Goal: Find contact information: Find contact information

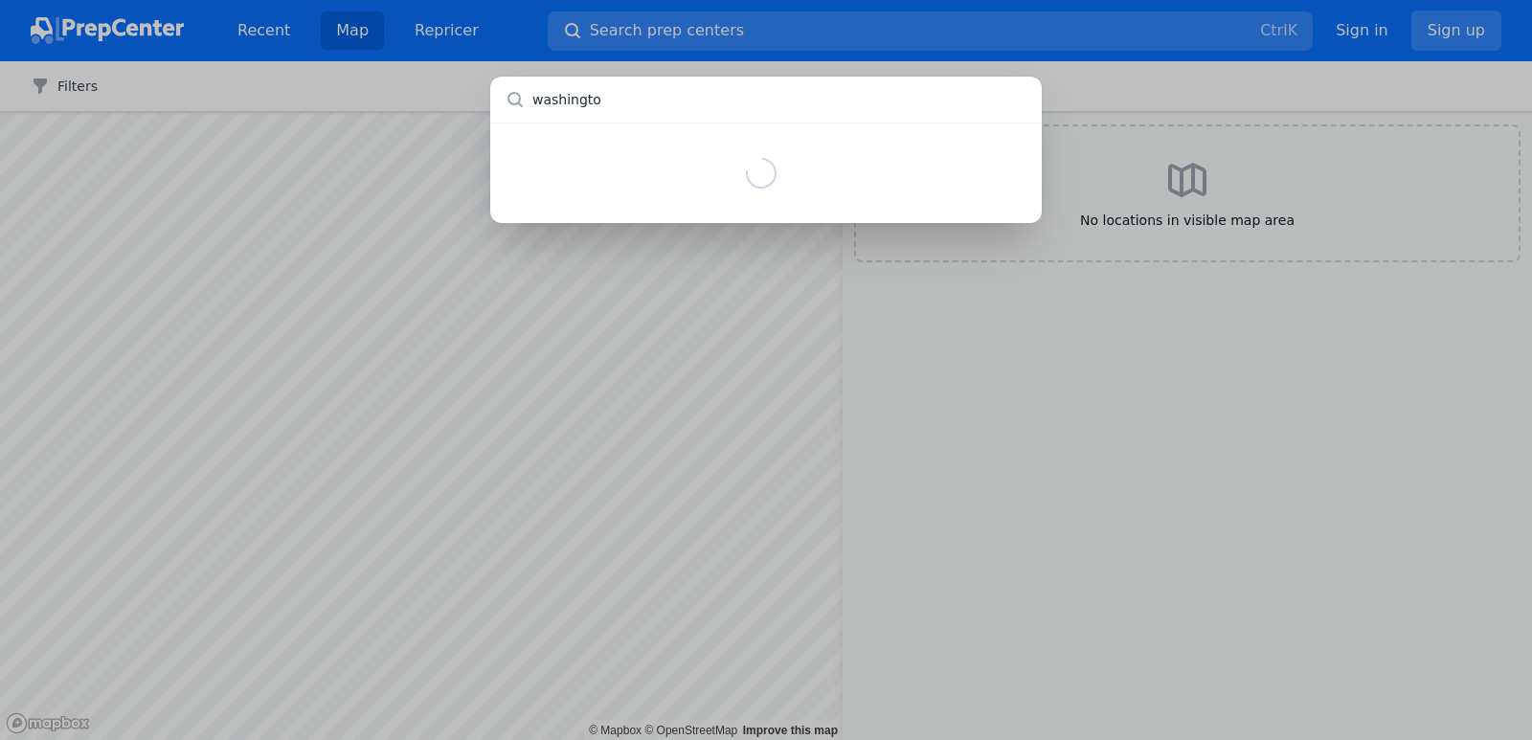
type input "[US_STATE]"
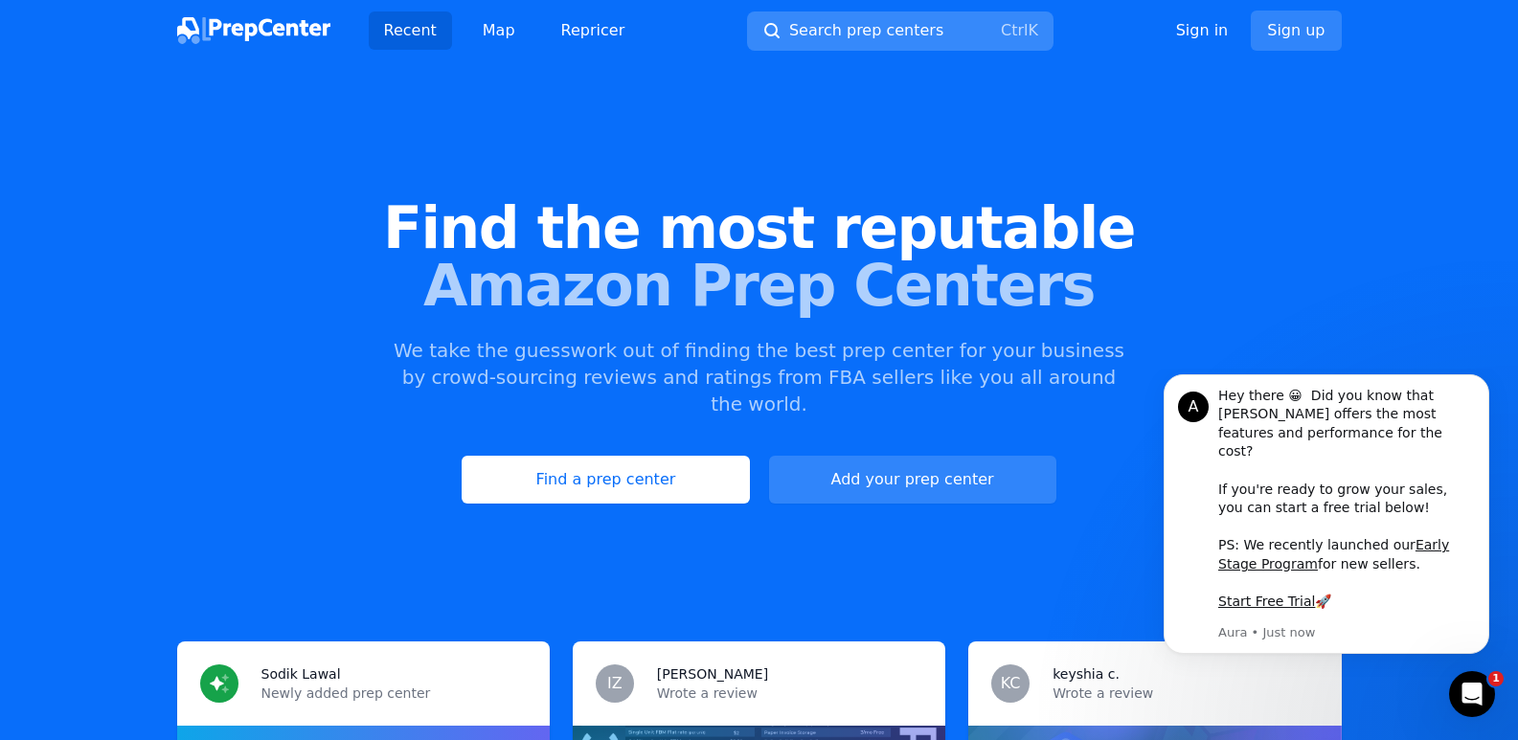
click at [950, 22] on button "Search prep centers Ctrl K" at bounding box center [900, 30] width 306 height 39
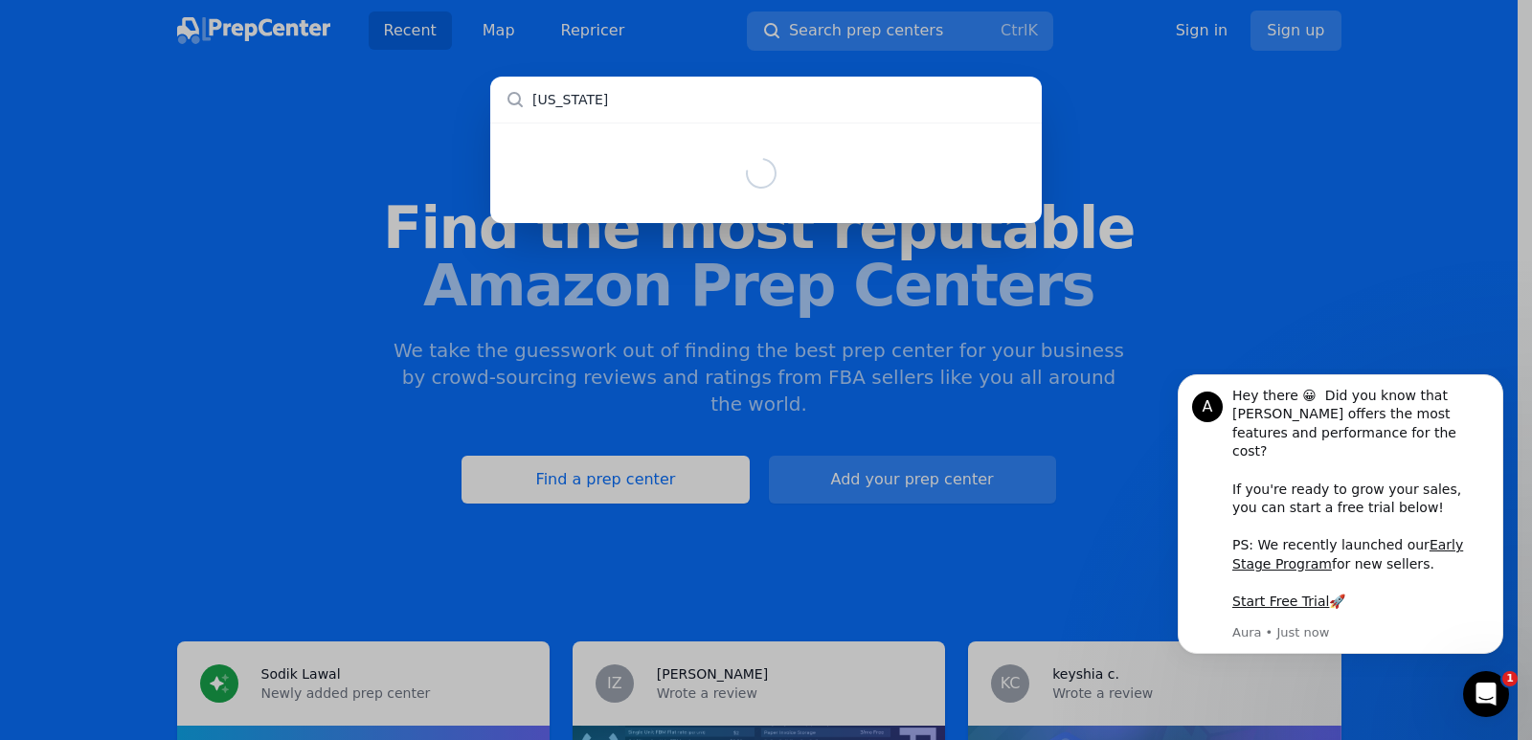
type input "[US_STATE]"
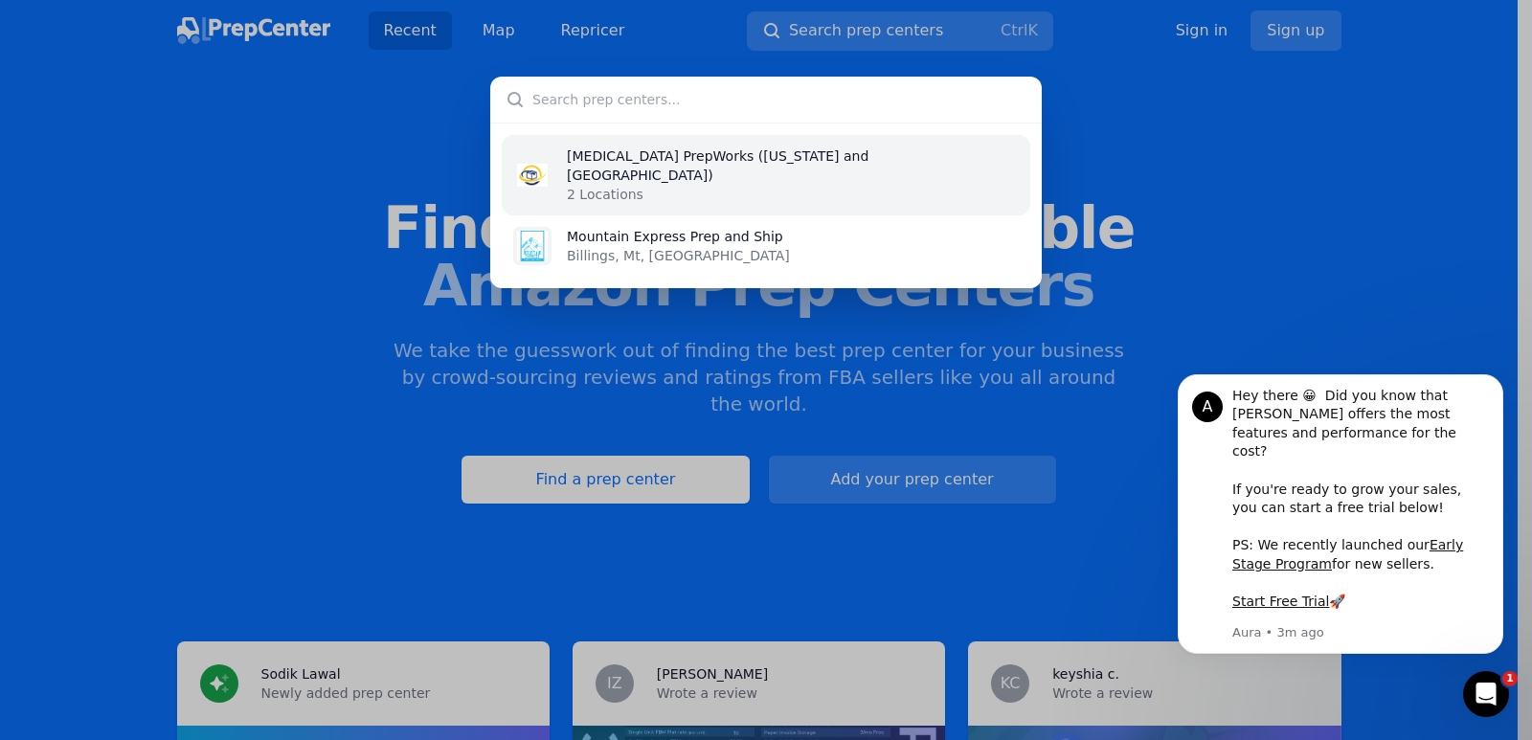
drag, startPoint x: 780, startPoint y: 152, endPoint x: 306, endPoint y: 249, distance: 483.9
click at [306, 249] on div "EnZone PrepWorks ([US_STATE] and [GEOGRAPHIC_DATA]) 2 Locations Mountain Expres…" at bounding box center [766, 370] width 1532 height 740
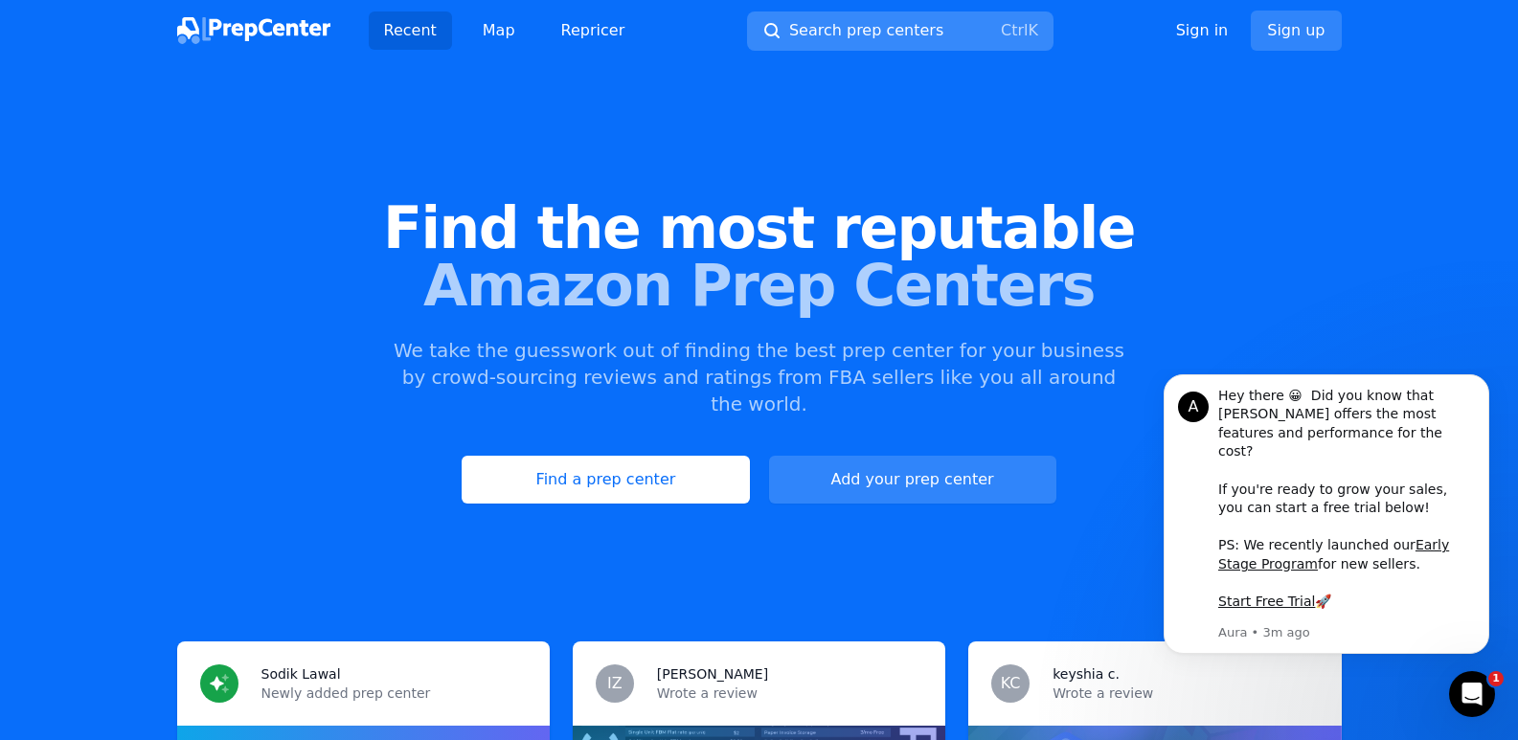
click at [837, 32] on span "Search prep centers" at bounding box center [866, 30] width 154 height 23
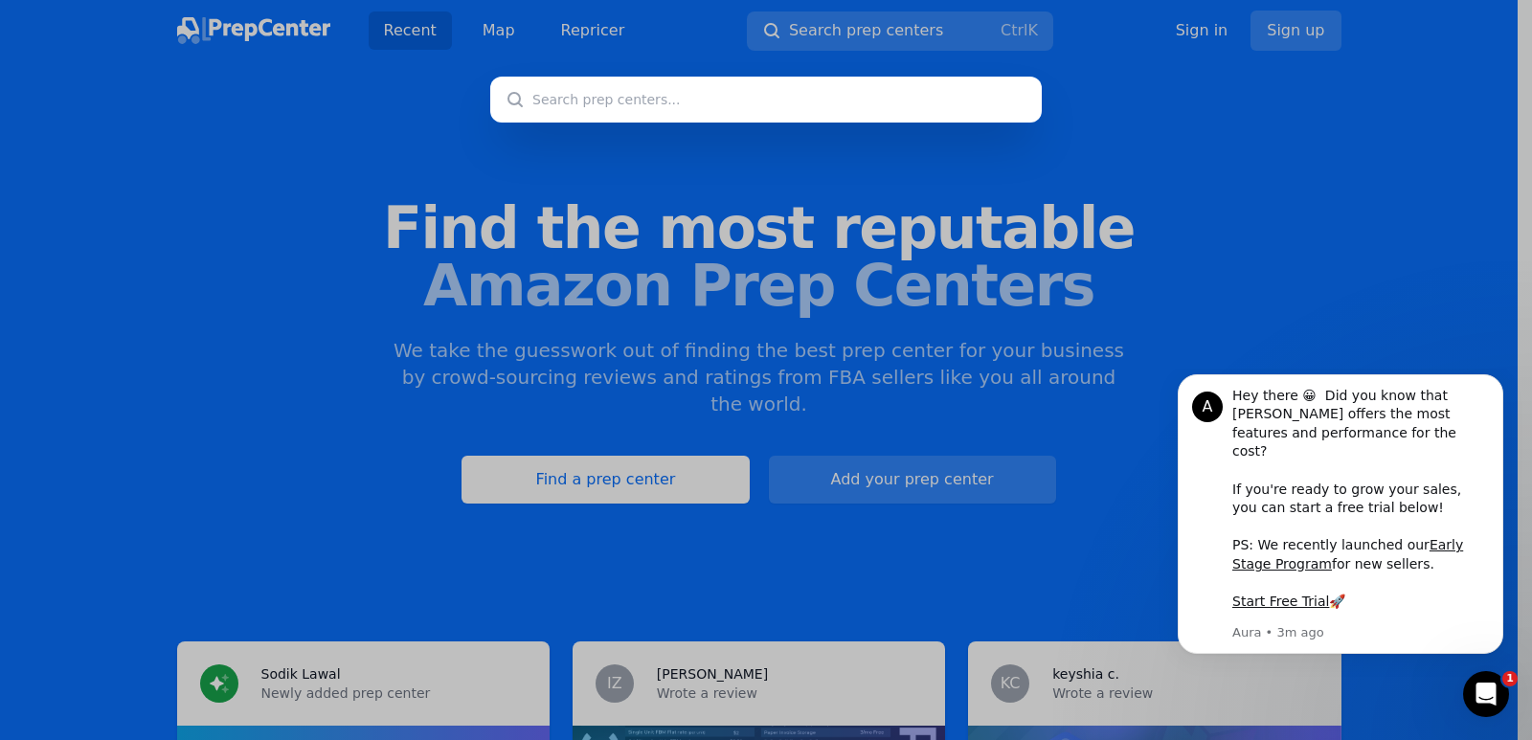
click at [749, 103] on input "text" at bounding box center [766, 100] width 552 height 46
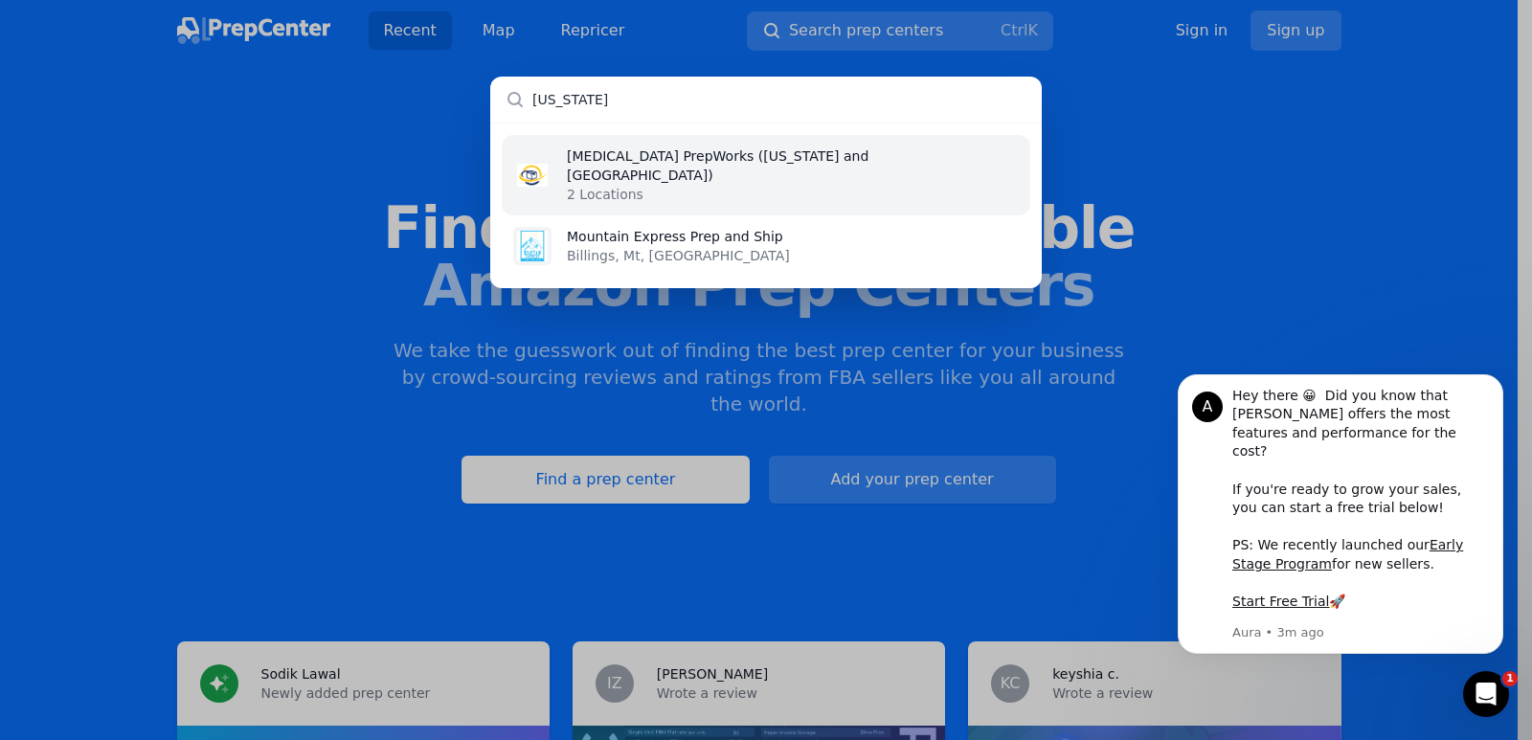
type input "[US_STATE]"
click at [721, 185] on p "2 Locations" at bounding box center [793, 194] width 452 height 19
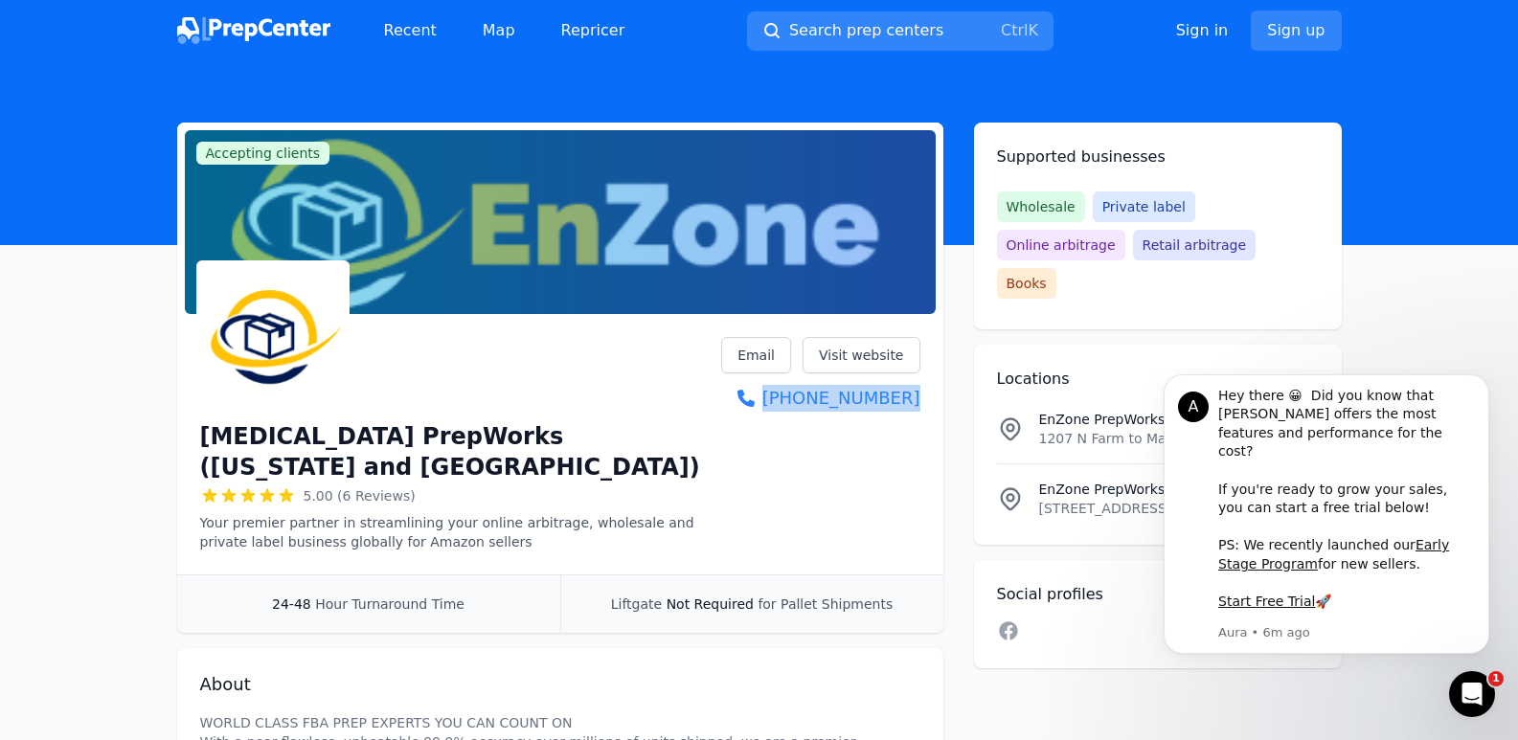
drag, startPoint x: 799, startPoint y: 416, endPoint x: 922, endPoint y: 415, distance: 123.6
click at [922, 415] on div "EnZone PrepWorks ([US_STATE] and [GEOGRAPHIC_DATA]) 5.00 (6 Reviews) Your premi…" at bounding box center [560, 448] width 766 height 253
copy link "[PHONE_NUMBER]"
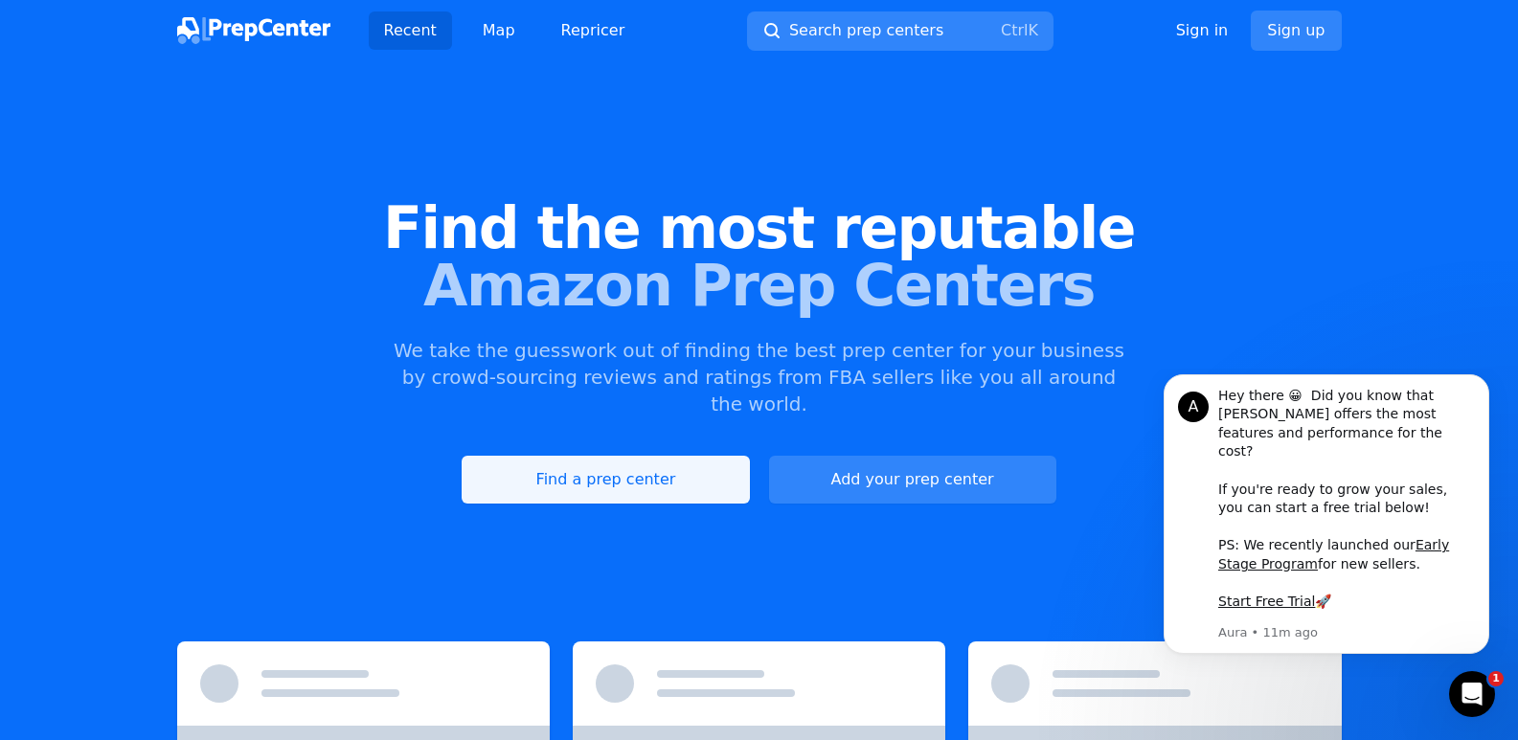
click at [574, 457] on link "Find a prep center" at bounding box center [605, 480] width 287 height 48
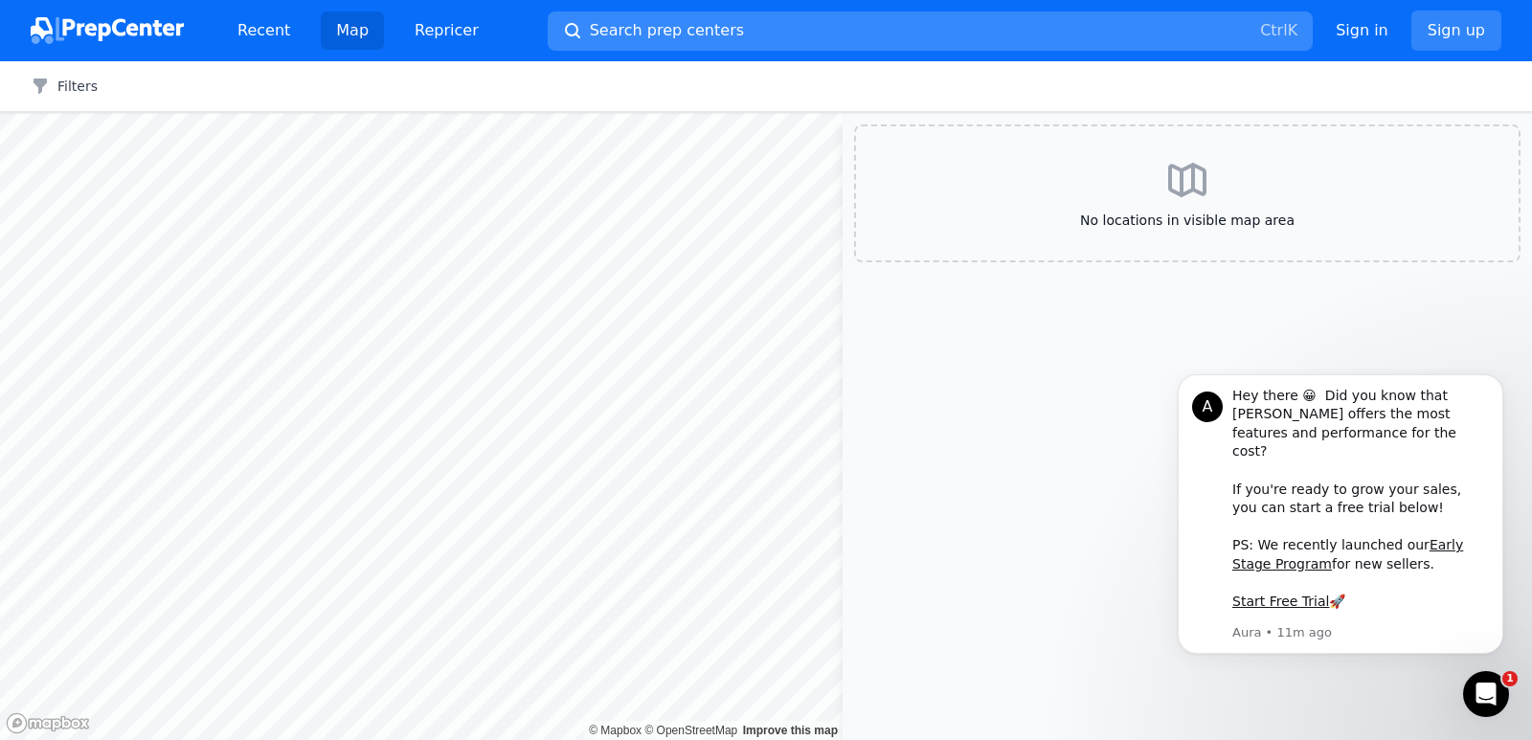
click at [652, 23] on span "Search prep centers" at bounding box center [667, 30] width 154 height 23
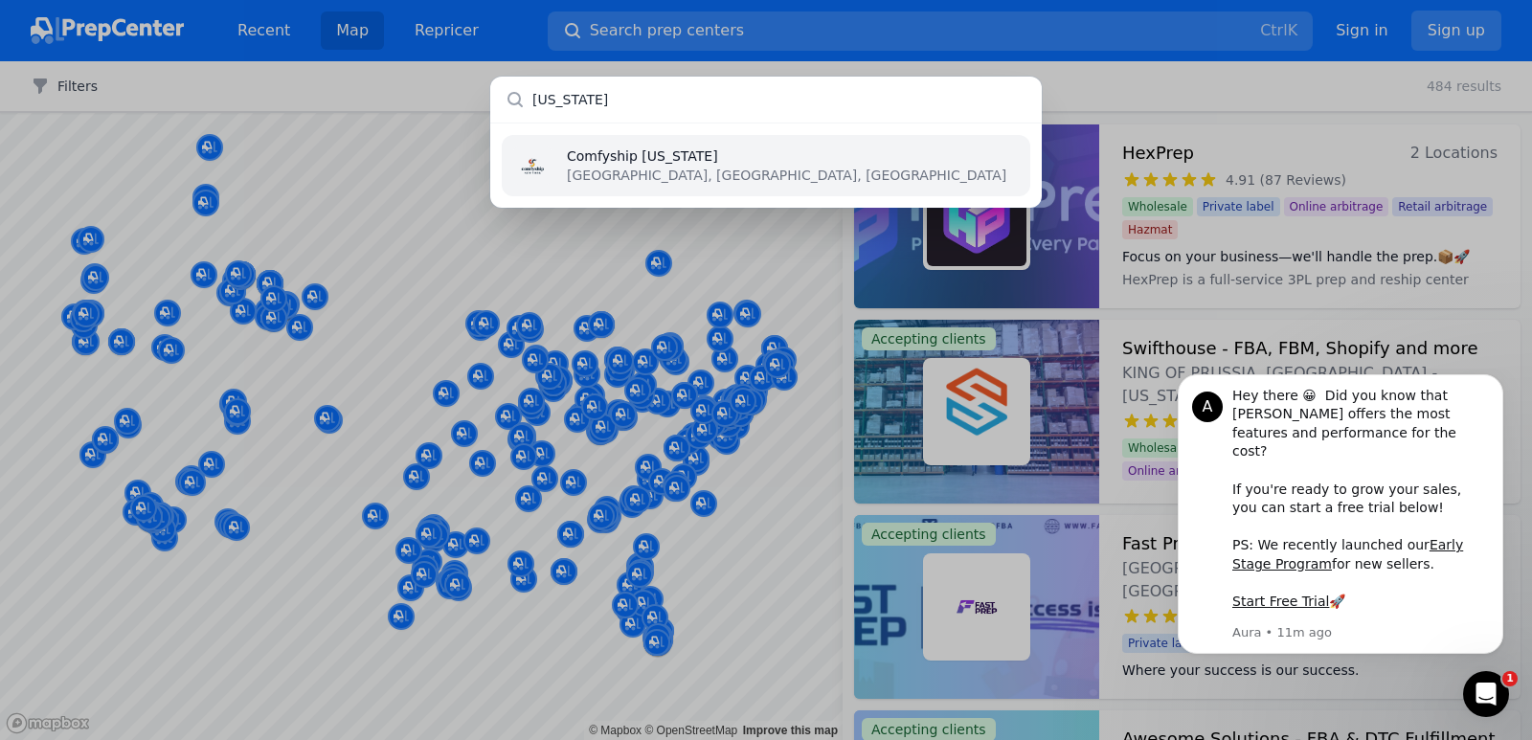
type input "[US_STATE]"
click at [726, 166] on li "Comfyship [US_STATE][GEOGRAPHIC_DATA], [GEOGRAPHIC_DATA], [GEOGRAPHIC_DATA]" at bounding box center [766, 165] width 529 height 61
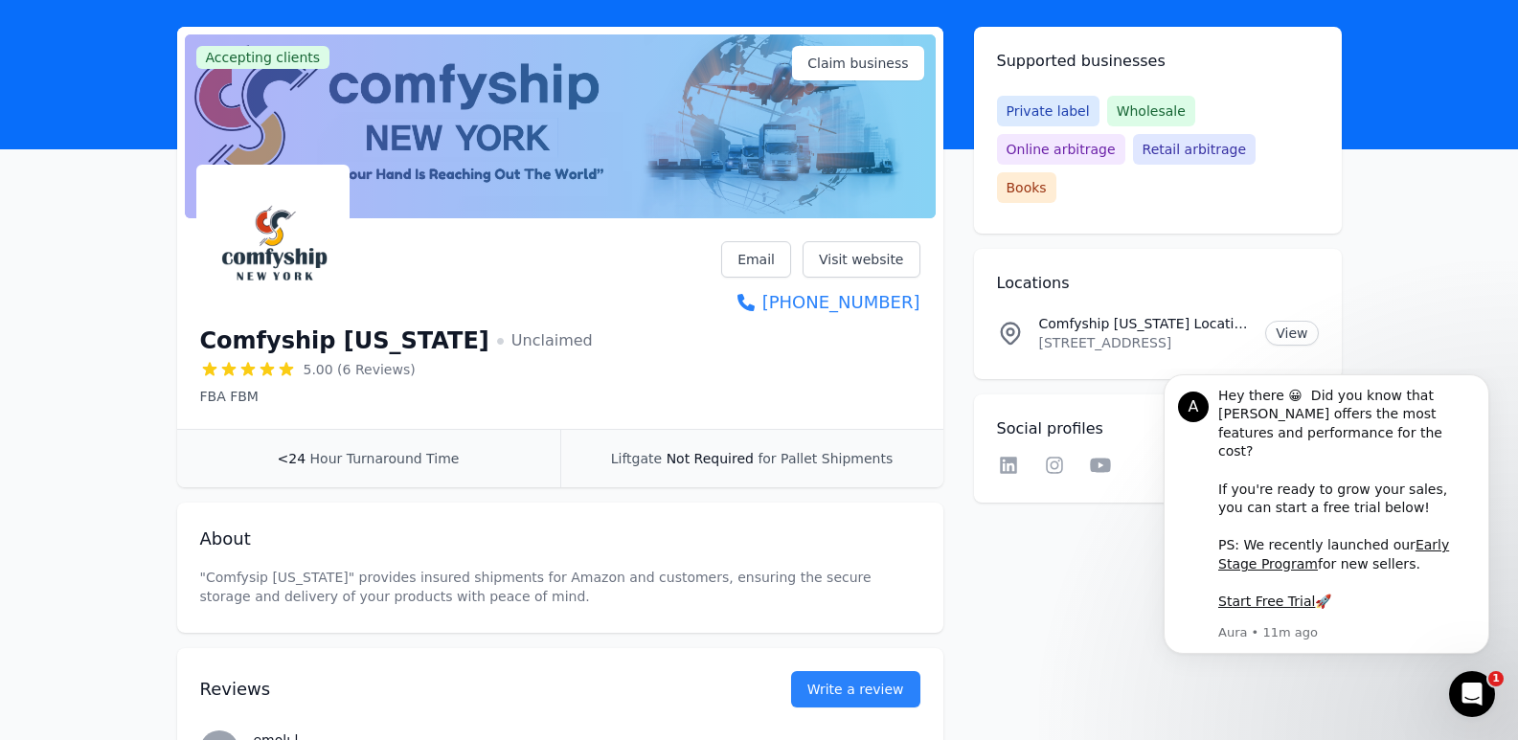
scroll to position [192, 0]
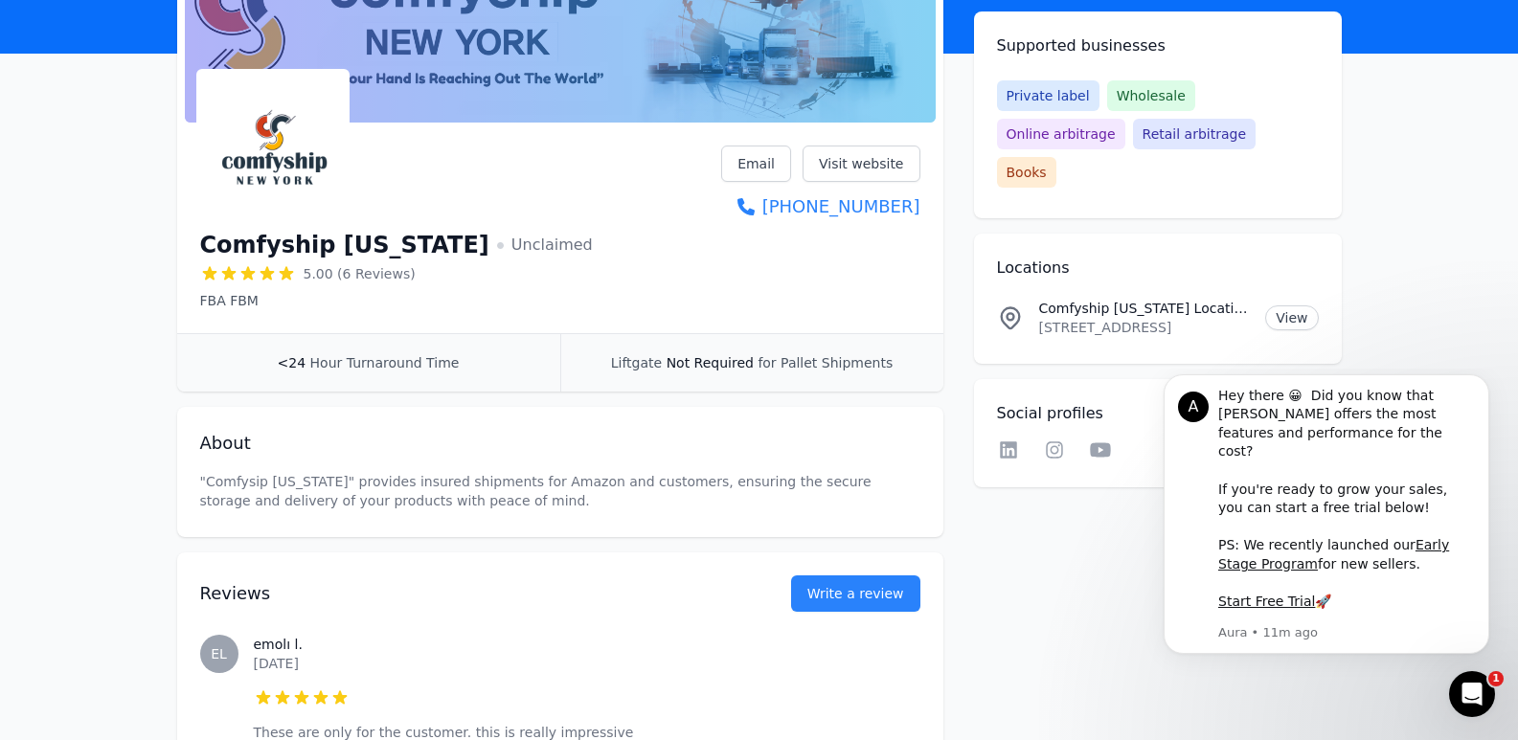
click at [1044, 95] on span "Private label" at bounding box center [1048, 95] width 102 height 31
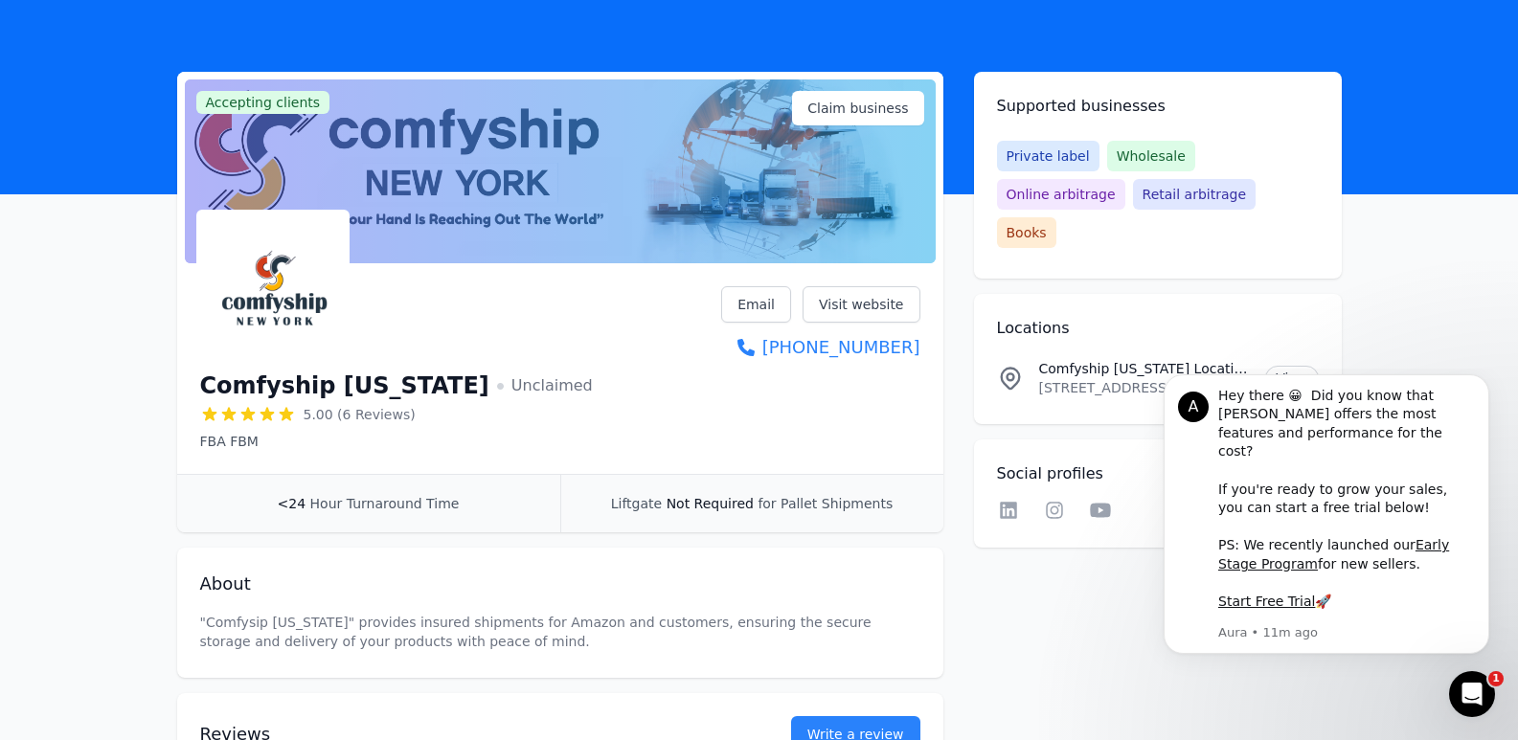
scroll to position [96, 0]
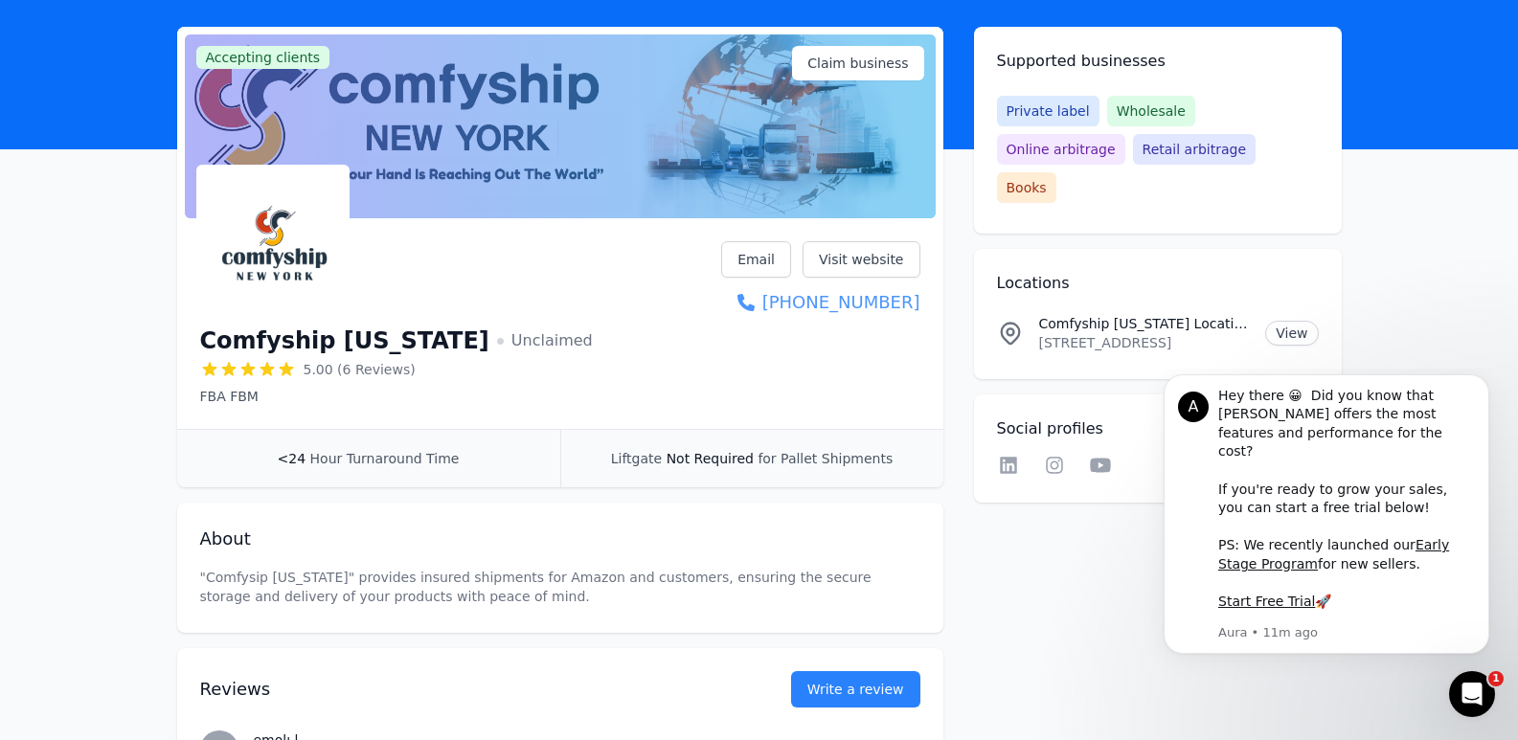
drag, startPoint x: 924, startPoint y: 307, endPoint x: 754, endPoint y: 311, distance: 170.5
click at [754, 311] on div "Comfyship [US_STATE] Unclaimed 5.00 (6 Reviews) FBA FBM Email Visit website [PH…" at bounding box center [560, 327] width 766 height 203
copy link "[PHONE_NUMBER]"
drag, startPoint x: 1039, startPoint y: 304, endPoint x: 1284, endPoint y: 304, distance: 245.2
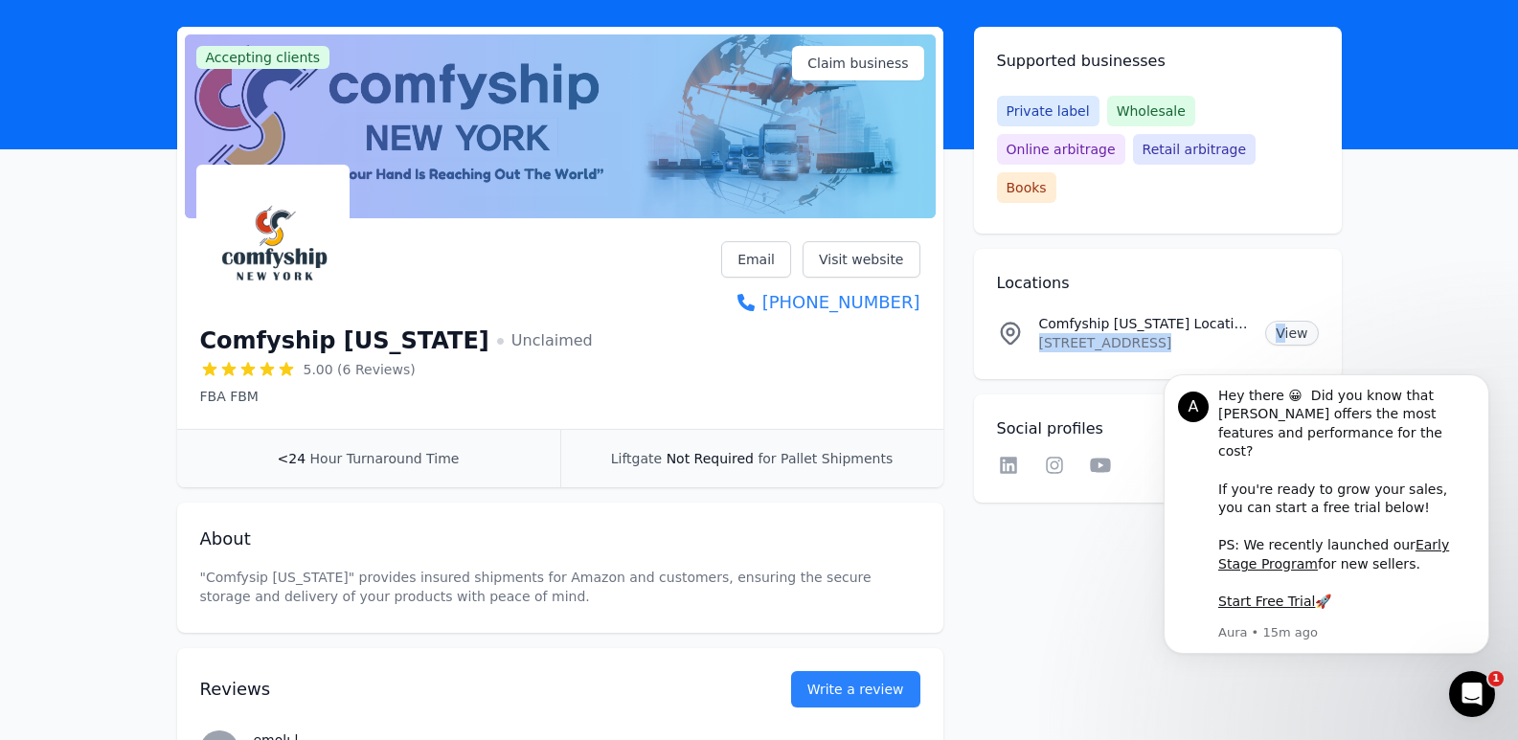
click at [1284, 314] on div "Comfyship [US_STATE] Location [STREET_ADDRESS] View" at bounding box center [1158, 333] width 322 height 38
click at [1072, 317] on li "Comfyship [US_STATE] Location [STREET_ADDRESS] View" at bounding box center [1158, 333] width 322 height 69
drag, startPoint x: 1039, startPoint y: 303, endPoint x: 1188, endPoint y: 306, distance: 148.5
click at [1188, 333] on p "[STREET_ADDRESS]" at bounding box center [1145, 342] width 212 height 19
copy p "[STREET_ADDRESS]"
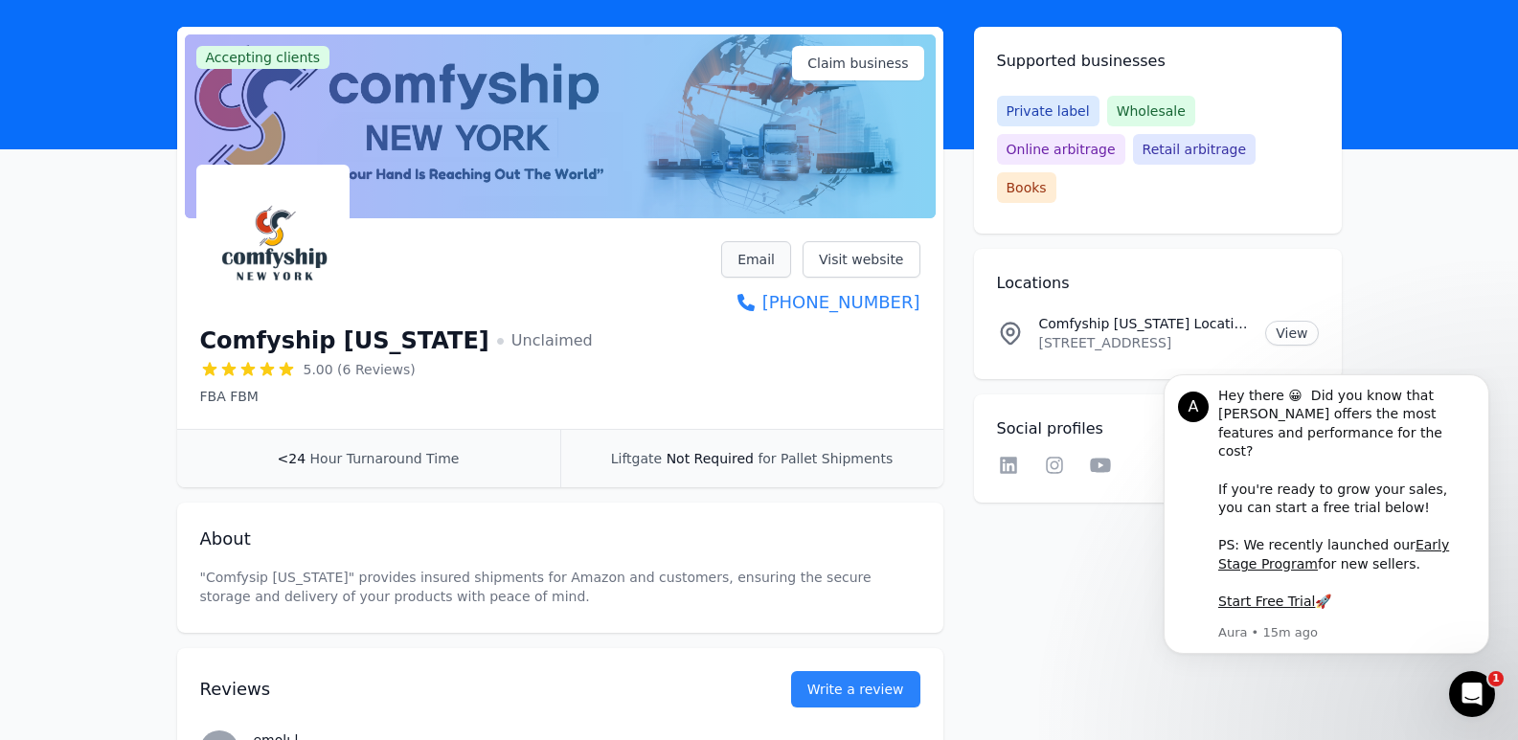
click at [773, 256] on link "Email" at bounding box center [756, 259] width 70 height 36
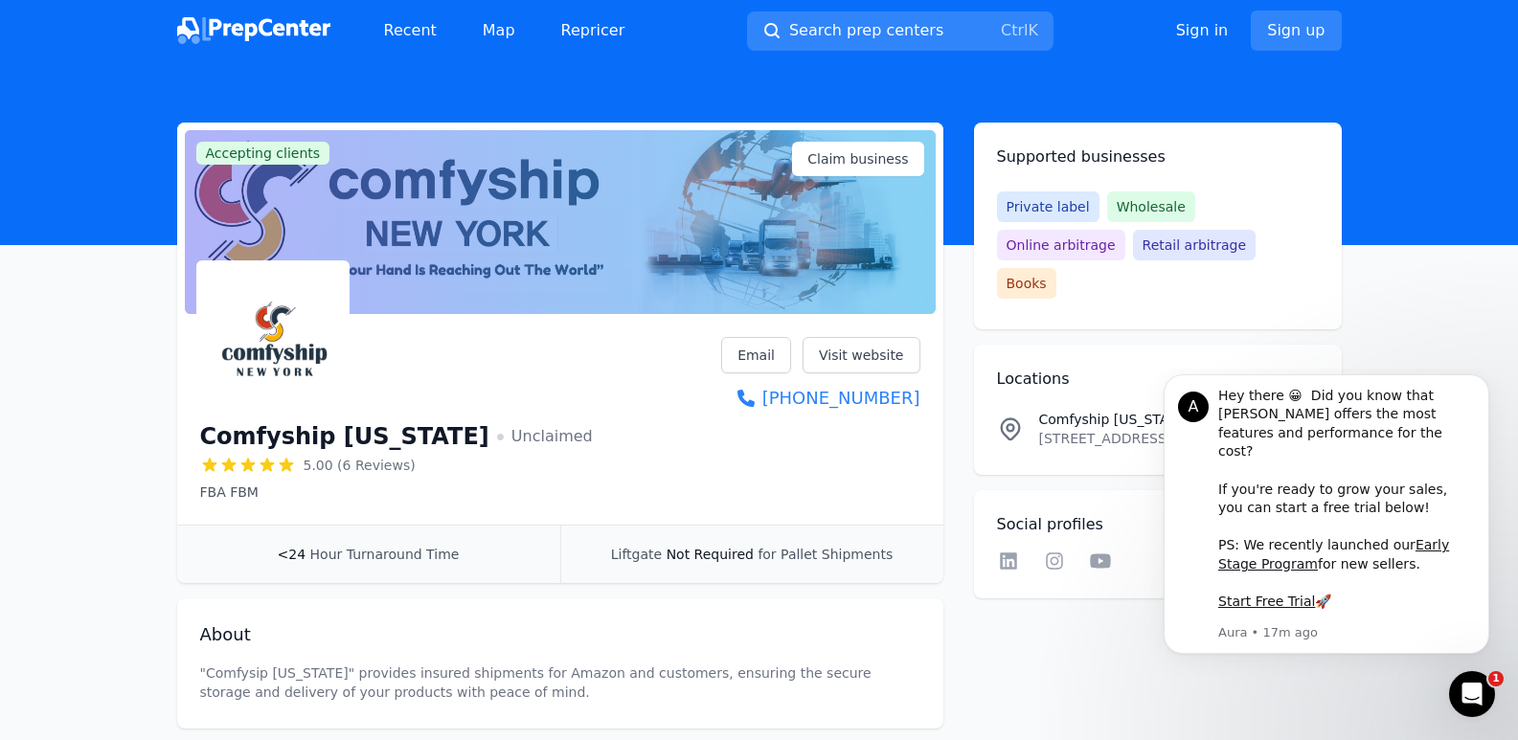
click at [1141, 206] on span "Wholesale" at bounding box center [1151, 207] width 88 height 31
click at [1125, 230] on span "Online arbitrage" at bounding box center [1061, 245] width 128 height 31
click at [1222, 251] on div "Private label Wholesale Online arbitrage Retail arbitrage Books" at bounding box center [1158, 245] width 322 height 107
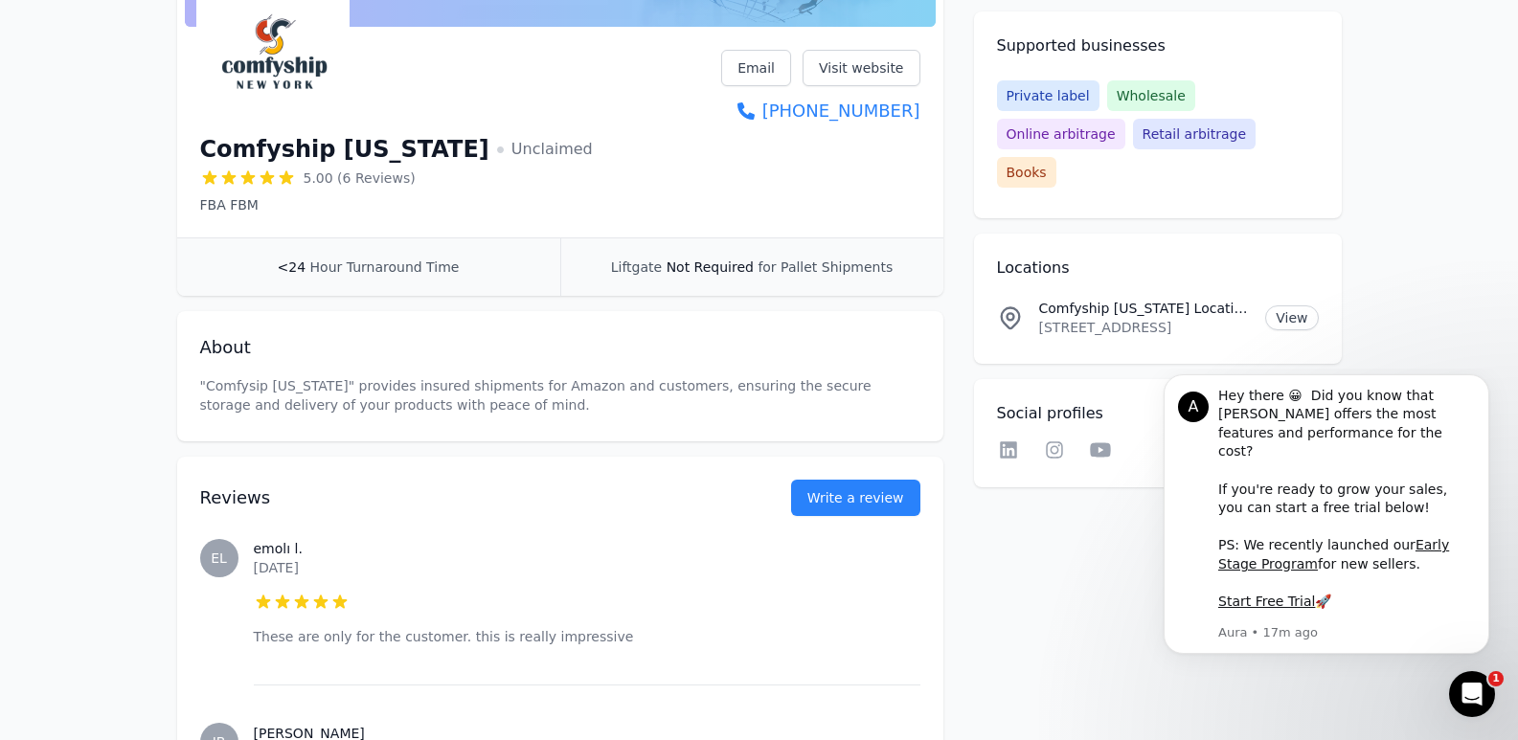
scroll to position [383, 0]
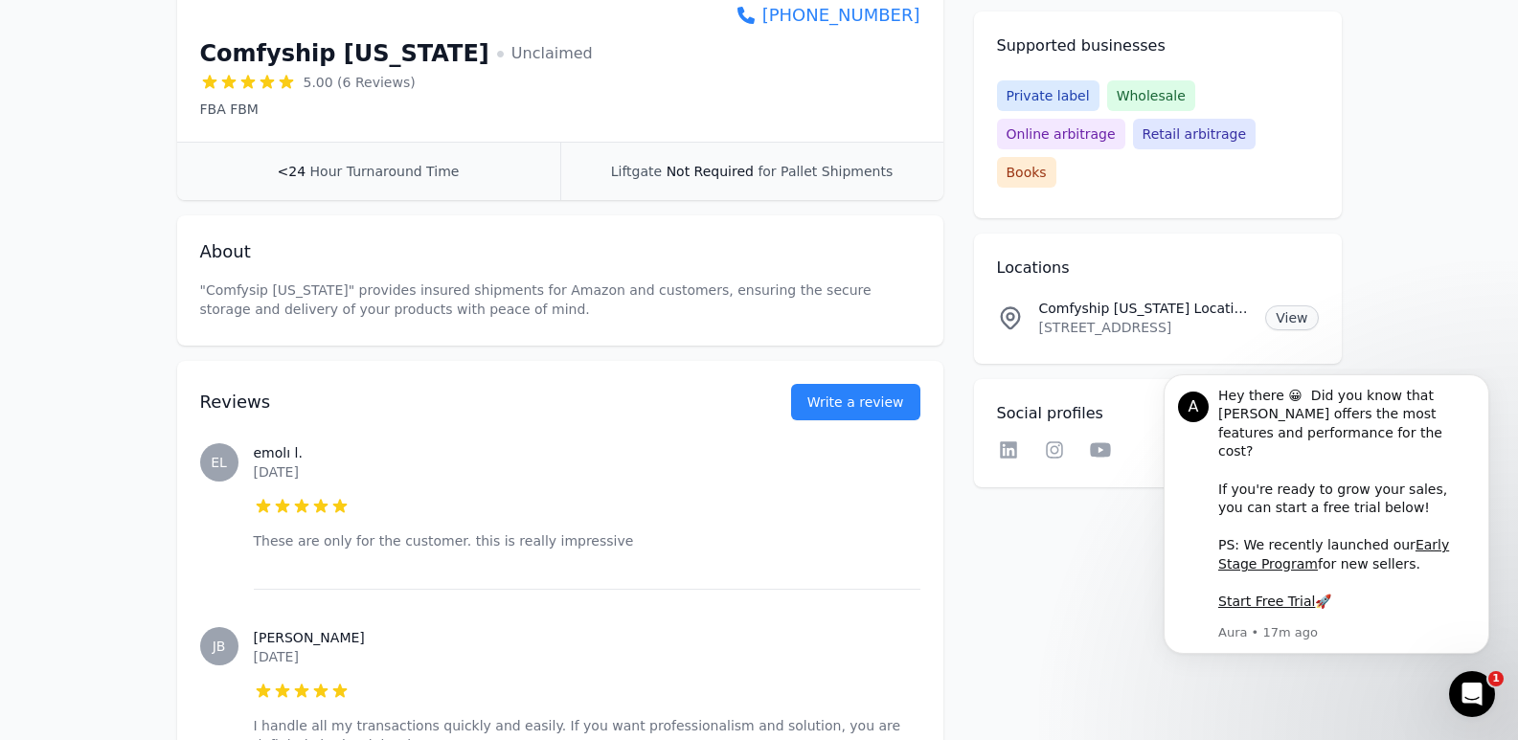
click at [1314, 306] on link "View" at bounding box center [1291, 318] width 53 height 25
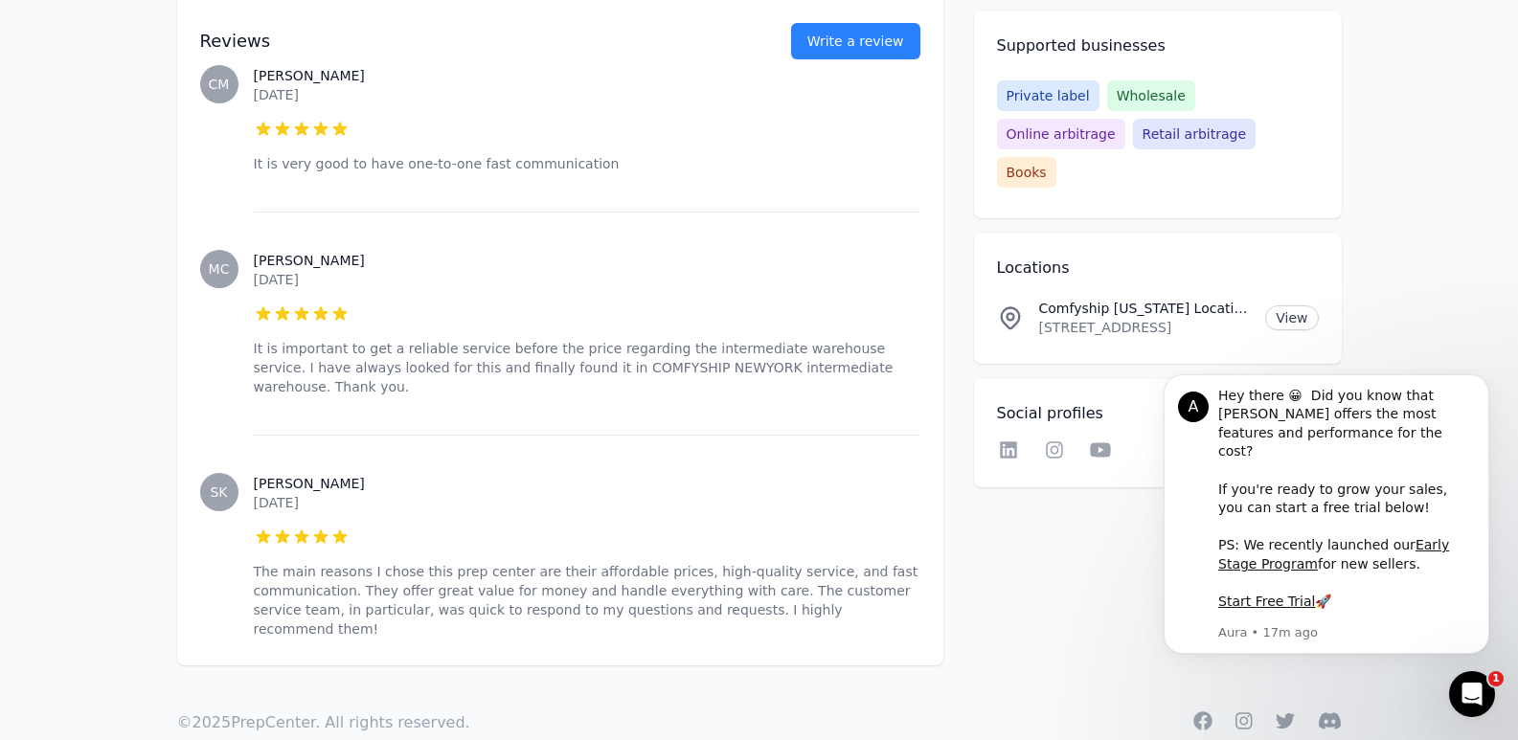
scroll to position [1355, 0]
click at [1481, 385] on icon "Dismiss notification" at bounding box center [1484, 379] width 11 height 11
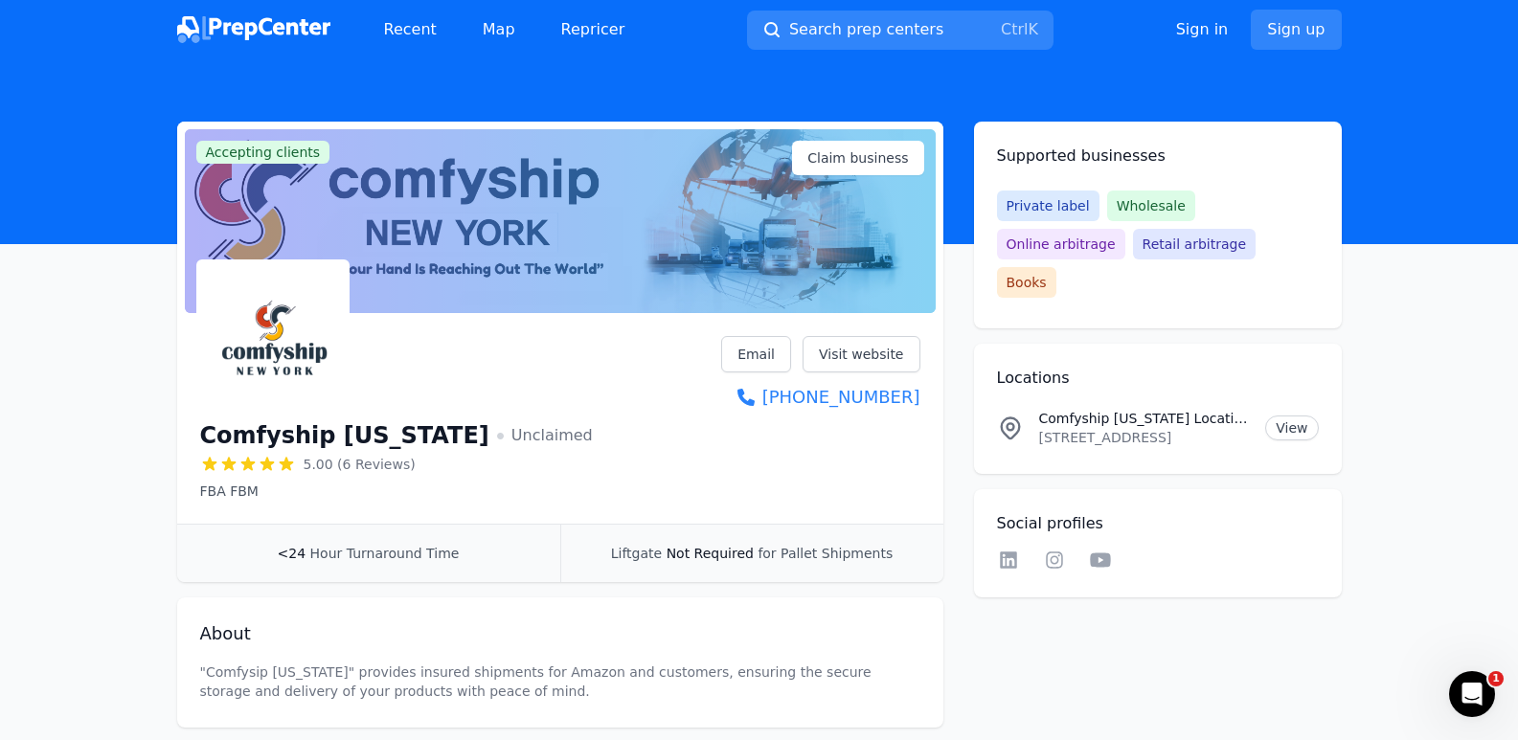
scroll to position [0, 0]
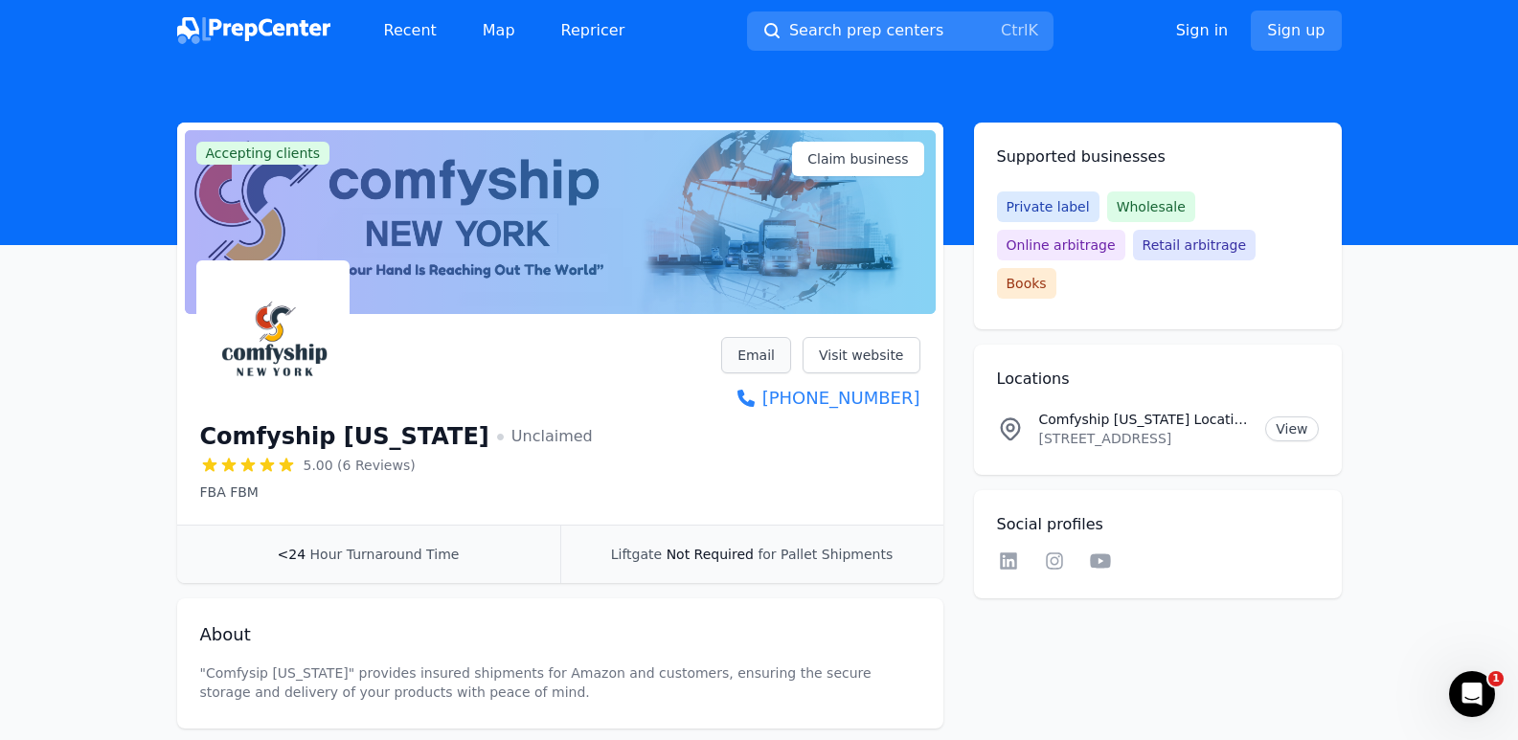
click at [765, 352] on link "Email" at bounding box center [756, 355] width 70 height 36
click at [873, 349] on link "Visit website" at bounding box center [862, 355] width 118 height 36
